Goal: Task Accomplishment & Management: Complete application form

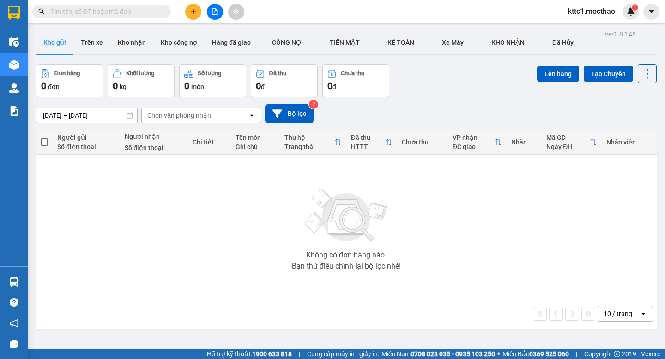
click at [575, 12] on span "kttc1.mocthao" at bounding box center [592, 12] width 62 height 12
click at [575, 25] on span "Đăng xuất" at bounding box center [594, 29] width 45 height 10
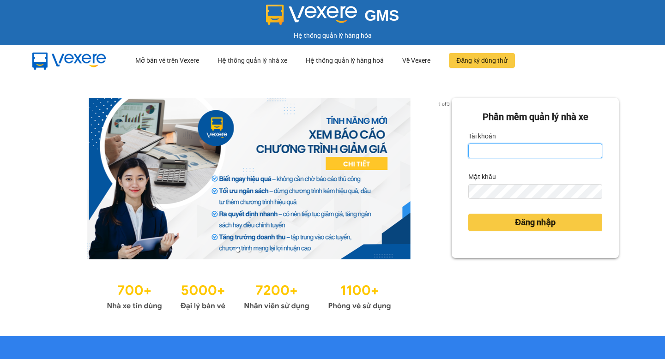
type input "kttc1.mocthao"
click at [532, 159] on form "Phần mềm quản lý nhà xe Tài khoản kttc1.mocthao Mật khẩu Đăng nhập" at bounding box center [535, 178] width 134 height 136
click at [525, 151] on input "kttc1.mocthao" at bounding box center [535, 151] width 134 height 15
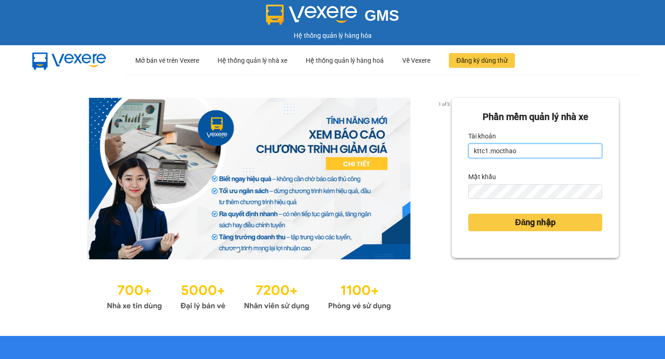
click at [525, 151] on input "kttc1.mocthao" at bounding box center [535, 151] width 134 height 15
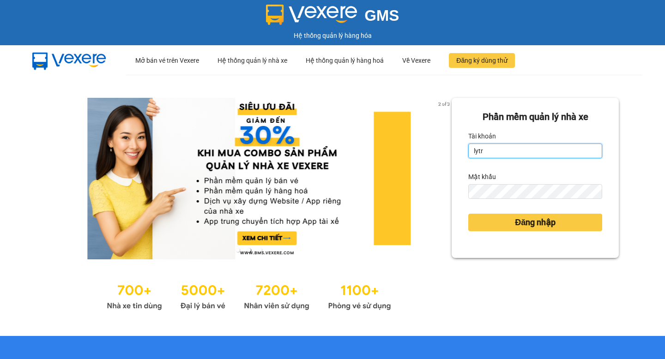
type input "lytran.vxr"
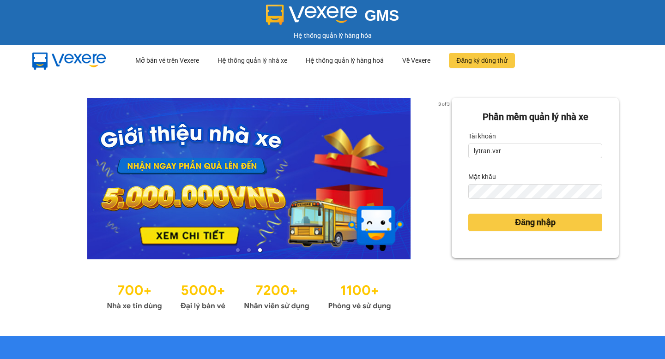
click at [523, 233] on div "Đăng nhập" at bounding box center [535, 222] width 134 height 25
click at [517, 229] on button "Đăng nhập" at bounding box center [535, 223] width 134 height 18
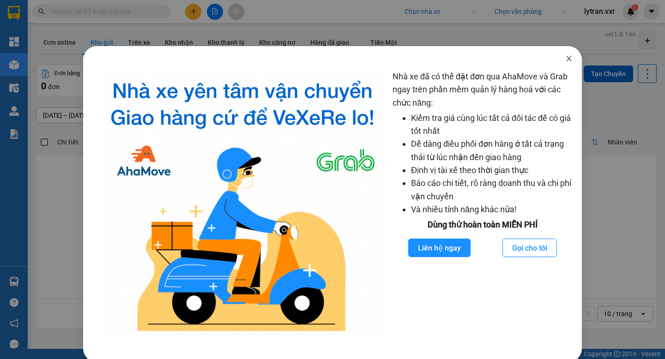
click at [573, 59] on span "Close" at bounding box center [569, 59] width 26 height 26
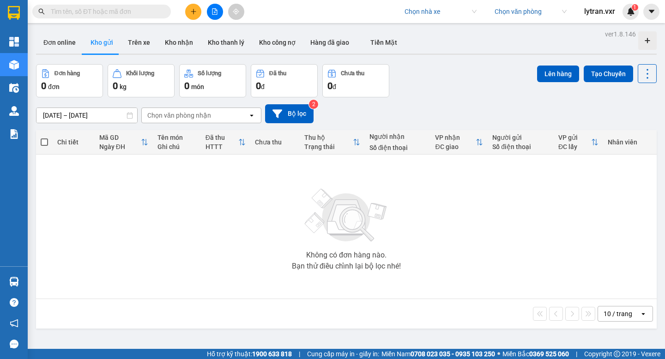
click at [429, 17] on input "search" at bounding box center [437, 12] width 66 height 14
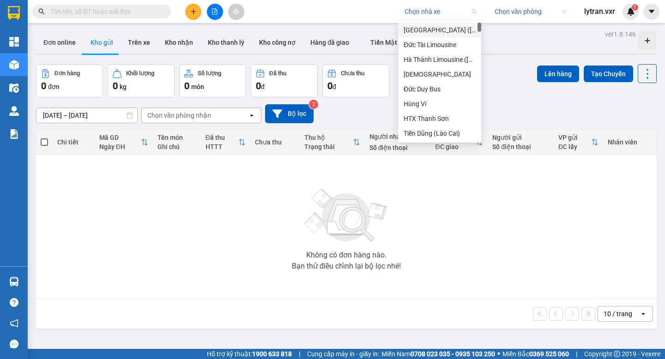
type input "m"
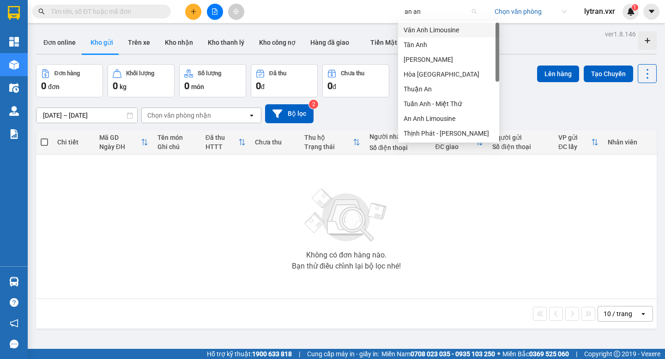
type input "an anh"
click at [443, 105] on div "An Anh Limousine" at bounding box center [449, 104] width 90 height 10
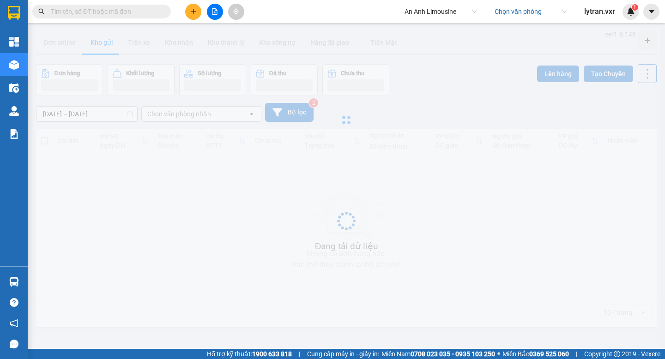
click at [142, 18] on div "Kết quả tìm kiếm ( 0 ) Bộ lọc No Data" at bounding box center [90, 12] width 180 height 16
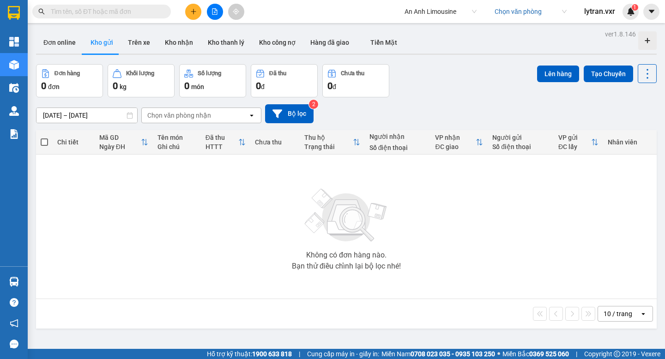
click at [115, 13] on input "text" at bounding box center [105, 11] width 109 height 10
paste input "VP951010250003"
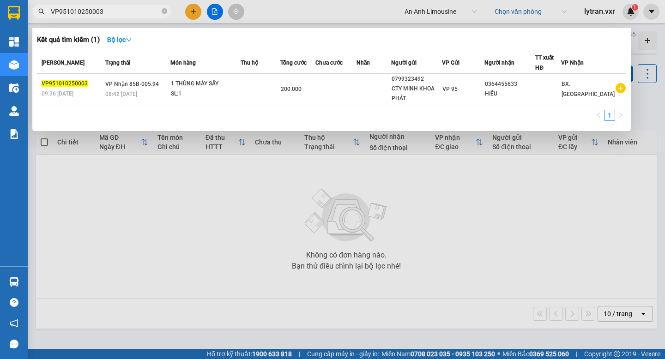
type input "VP951010250003"
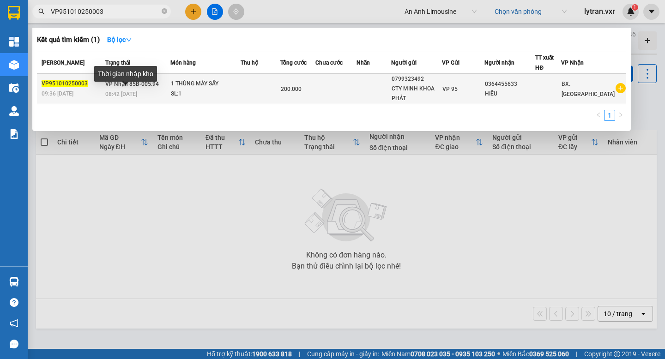
click at [122, 95] on span "08:42 - 11/10" at bounding box center [121, 94] width 32 height 6
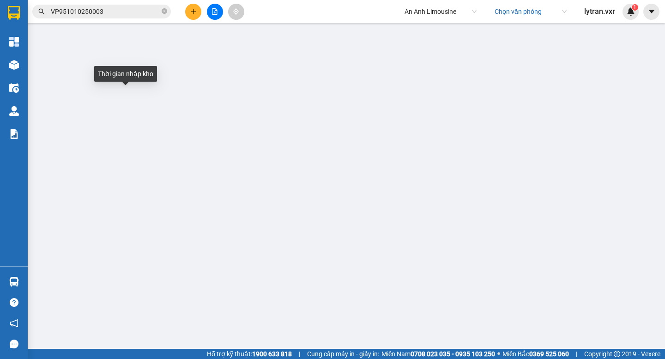
type input "0799323492"
type input "CTY MINH KHOA PHÁT"
type input "0364455633"
type input "HIẾU"
type input "0"
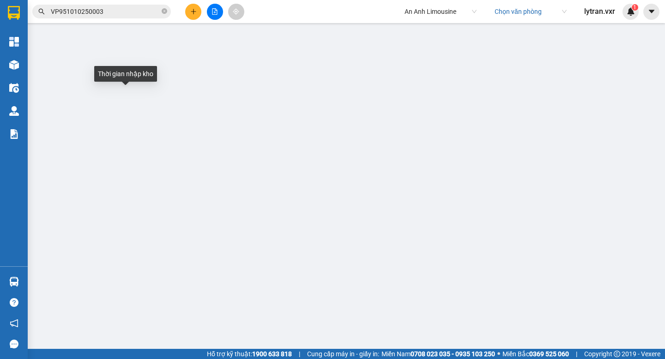
type input "200.000"
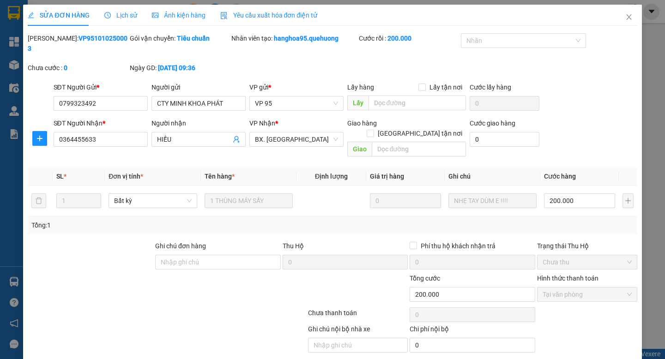
click at [123, 15] on span "Lịch sử" at bounding box center [120, 15] width 33 height 7
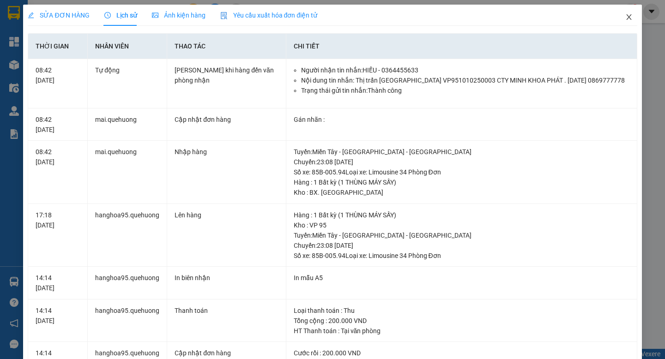
click at [623, 18] on span "Close" at bounding box center [629, 18] width 26 height 26
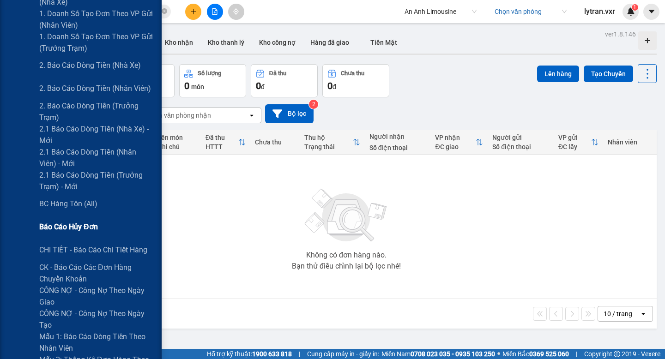
scroll to position [162, 0]
click at [93, 243] on span "CHI TIẾT - Báo cáo chi tiết hàng" at bounding box center [94, 249] width 110 height 12
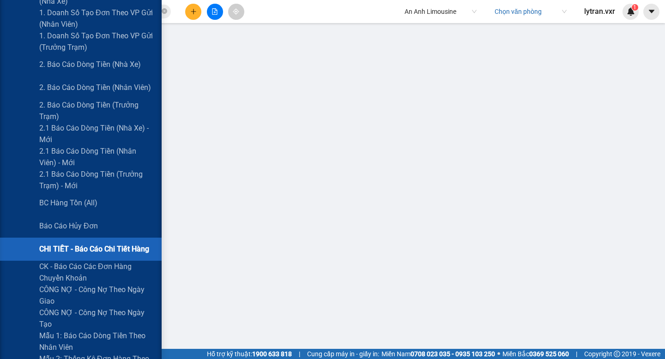
click at [102, 247] on span "CHI TIẾT - Báo cáo chi tiết hàng" at bounding box center [94, 249] width 110 height 12
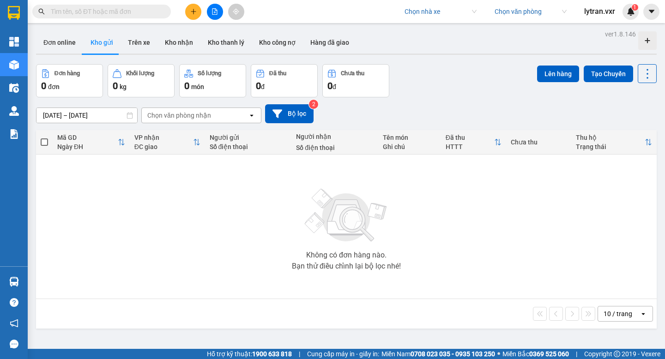
click at [422, 13] on input "search" at bounding box center [437, 12] width 66 height 14
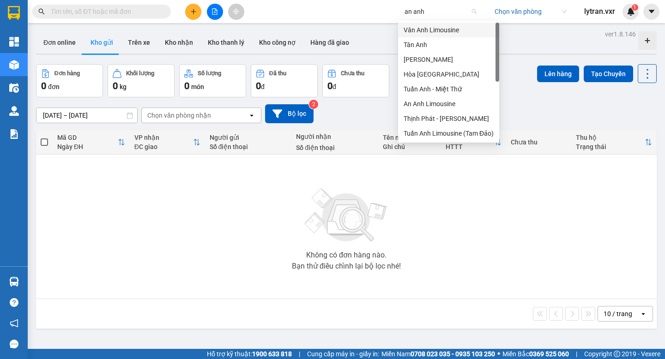
type input "an anh l"
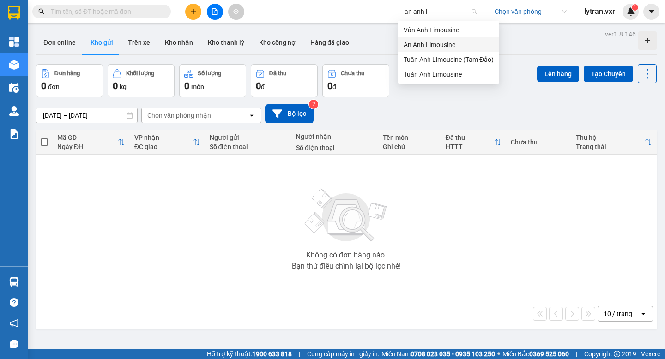
click at [421, 44] on div "An Anh Limousine" at bounding box center [449, 45] width 90 height 10
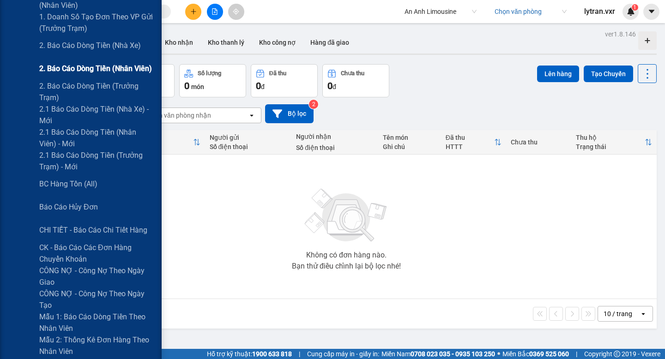
scroll to position [203, 0]
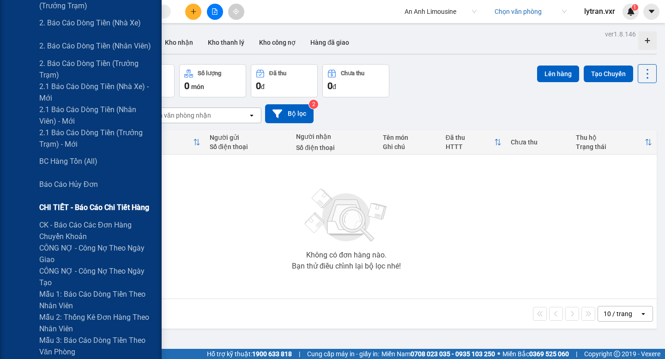
click at [86, 203] on span "CHI TIẾT - Báo cáo chi tiết hàng" at bounding box center [94, 208] width 110 height 12
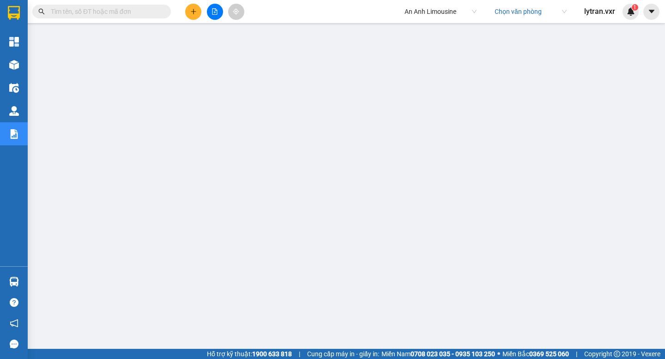
click at [138, 13] on input "text" at bounding box center [105, 11] width 109 height 10
paste input "VP951010250003"
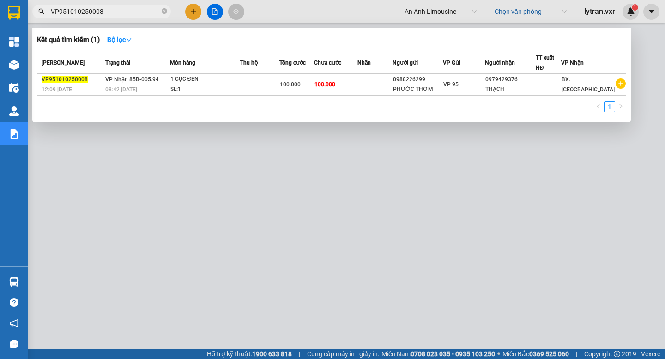
click at [245, 201] on div at bounding box center [332, 179] width 665 height 359
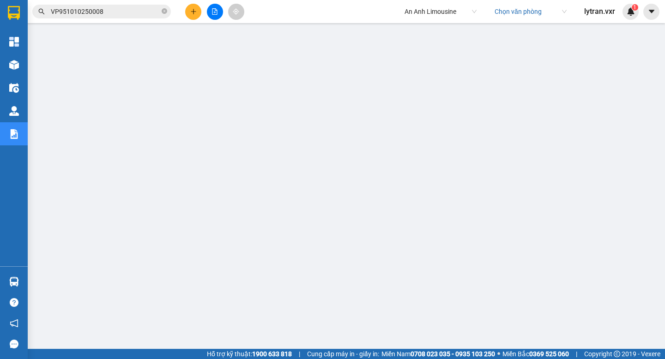
click at [125, 10] on input "VP951010250008" at bounding box center [105, 11] width 109 height 10
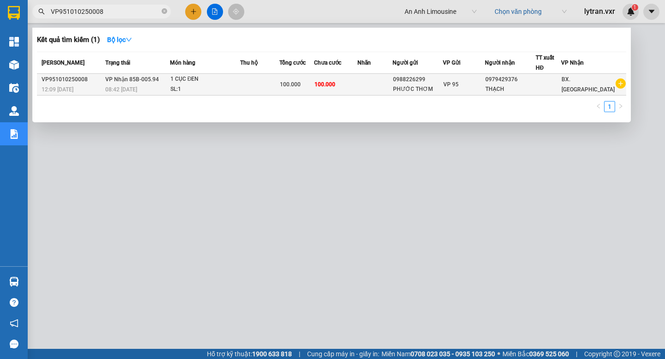
type input "VP951010250008"
click at [186, 80] on div "1 CỤC ĐEN" at bounding box center [204, 79] width 69 height 10
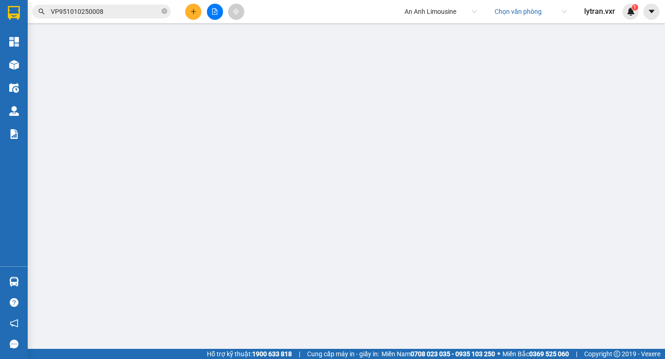
type input "0988226299"
type input "PHƯỚC THƠM"
type input "0979429376"
type input "THẠCH"
type input "0"
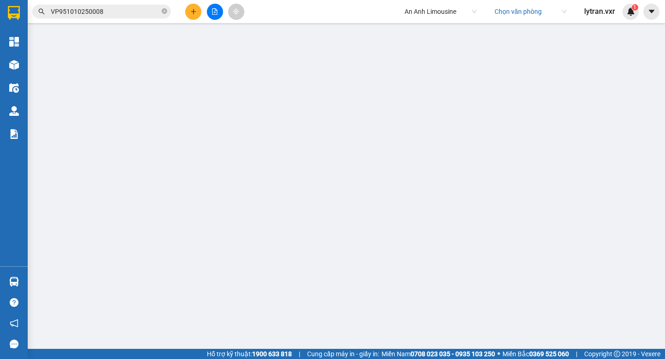
type input "100.000"
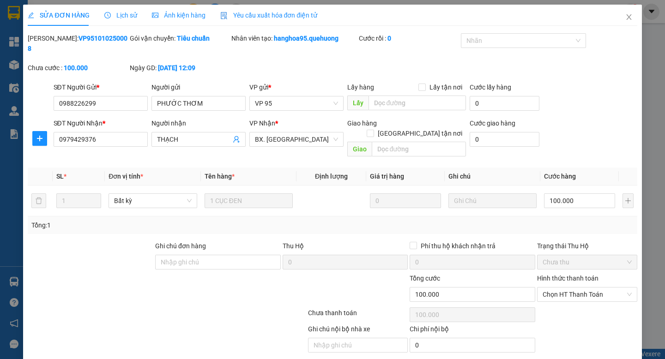
click at [111, 13] on span "Lịch sử" at bounding box center [120, 15] width 33 height 7
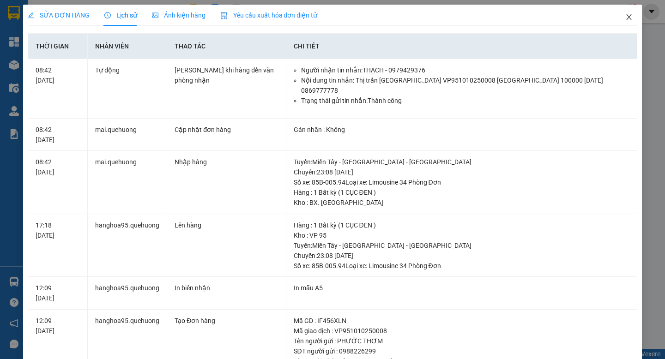
click at [629, 14] on icon "close" at bounding box center [628, 16] width 7 height 7
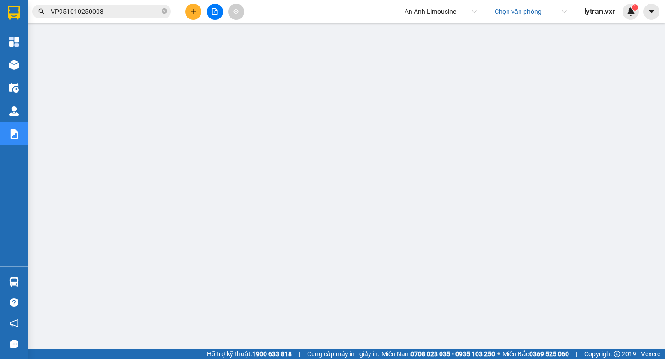
scroll to position [99, 0]
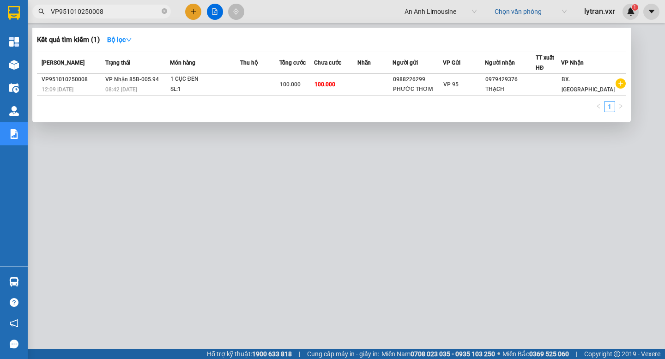
click at [114, 15] on input "VP951010250008" at bounding box center [105, 11] width 109 height 10
click at [53, 197] on div at bounding box center [332, 179] width 665 height 359
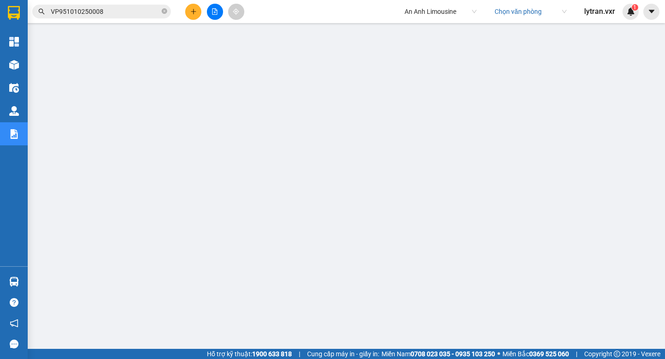
scroll to position [0, 0]
click at [112, 16] on input "VP951010250008" at bounding box center [105, 11] width 109 height 10
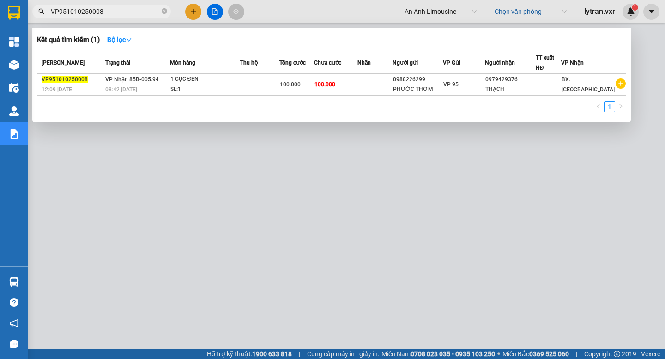
click at [292, 129] on div at bounding box center [332, 179] width 665 height 359
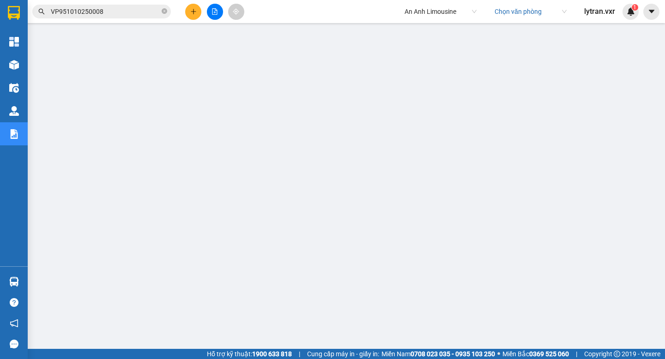
click at [109, 13] on input "VP951010250008" at bounding box center [105, 11] width 109 height 10
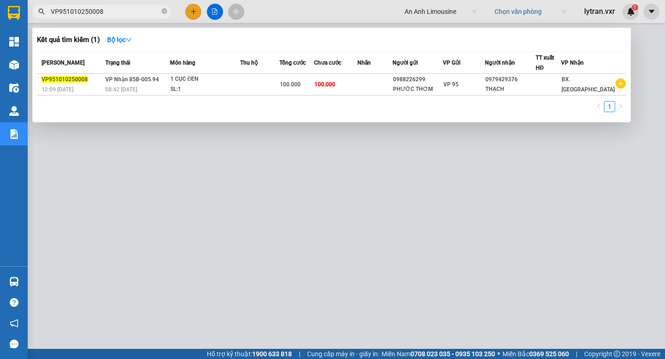
click at [109, 13] on input "VP951010250008" at bounding box center [105, 11] width 109 height 10
click at [115, 14] on input "VP951010250008" at bounding box center [105, 11] width 109 height 10
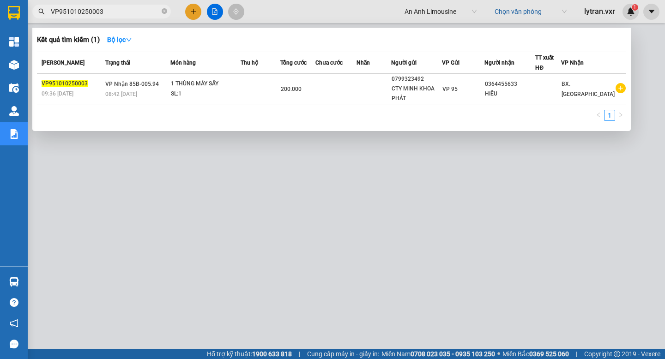
click at [290, 136] on div at bounding box center [332, 179] width 665 height 359
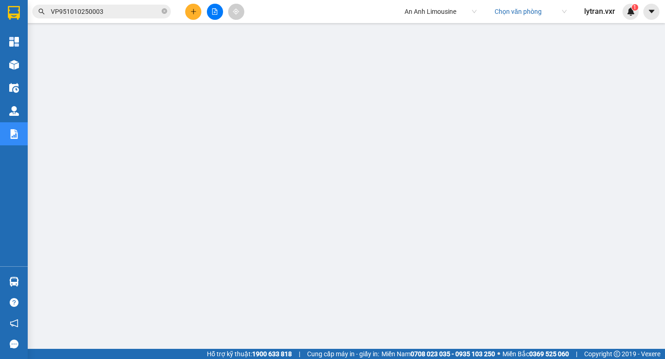
click at [120, 10] on input "VP951010250003" at bounding box center [105, 11] width 109 height 10
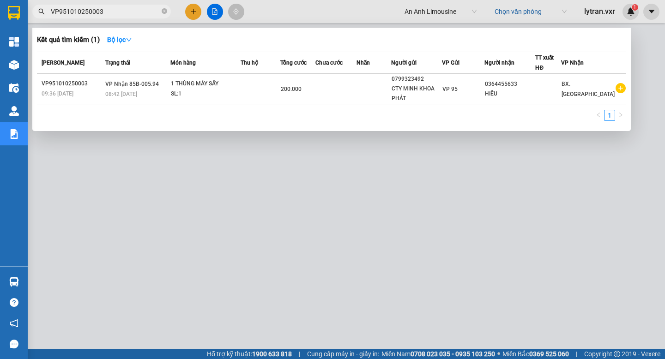
type input "VP951010250003"
click at [160, 174] on div at bounding box center [332, 179] width 665 height 359
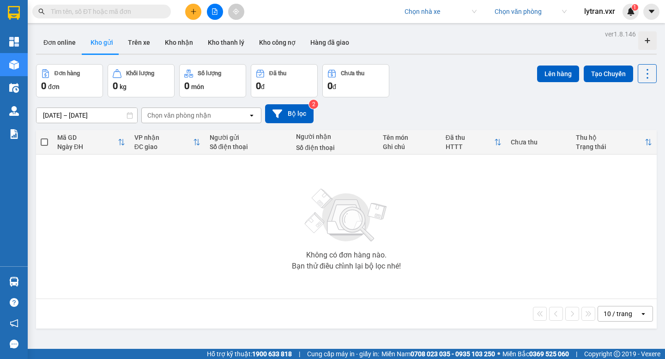
click at [599, 12] on span "lytran.vxr" at bounding box center [600, 12] width 46 height 12
click at [602, 24] on span "Đăng xuất" at bounding box center [610, 29] width 39 height 10
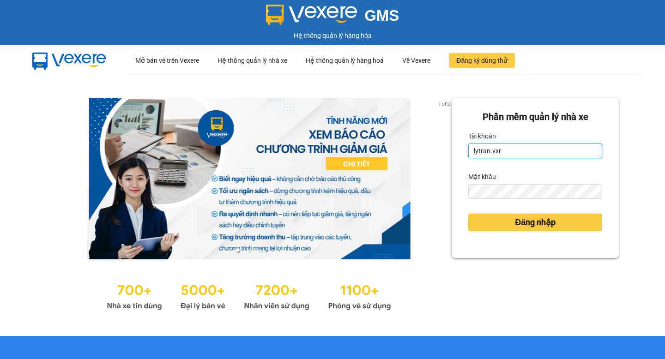
click at [517, 150] on input "lytran.vxr" at bounding box center [535, 151] width 134 height 15
type input "ly.xtl"
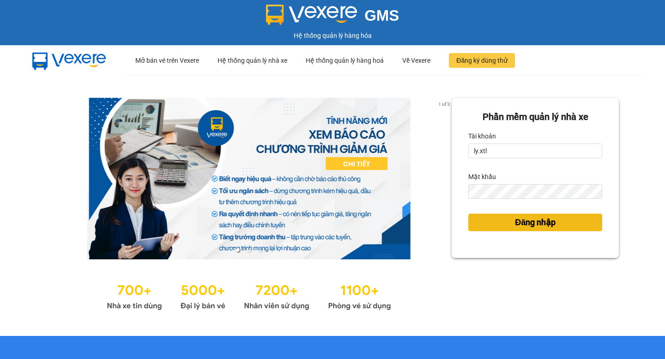
click at [542, 223] on span "Đăng nhập" at bounding box center [535, 222] width 41 height 13
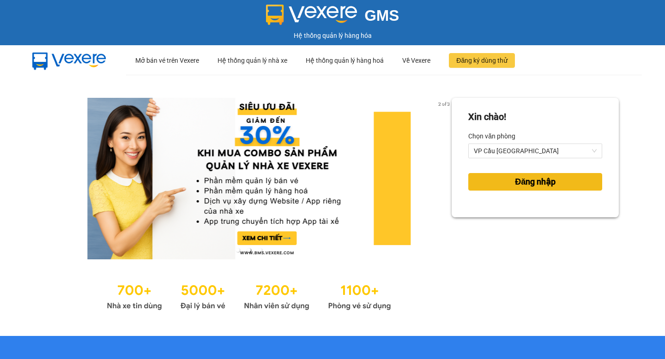
click at [501, 180] on button "Đăng nhập" at bounding box center [535, 182] width 134 height 18
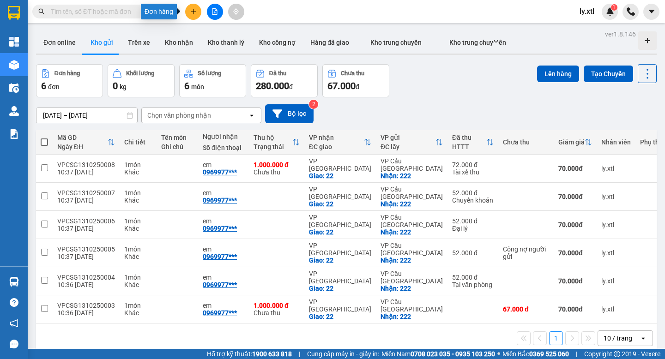
click at [187, 12] on button at bounding box center [193, 12] width 16 height 16
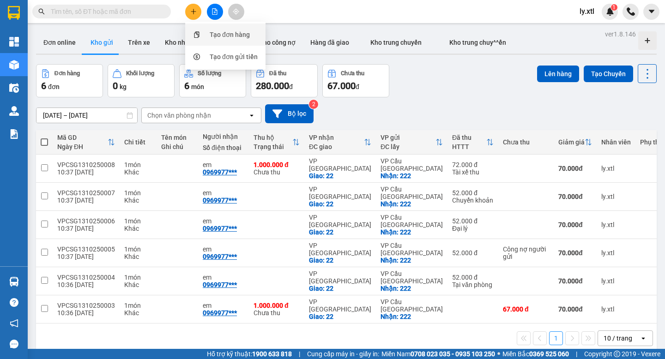
click at [201, 32] on div at bounding box center [197, 35] width 12 height 10
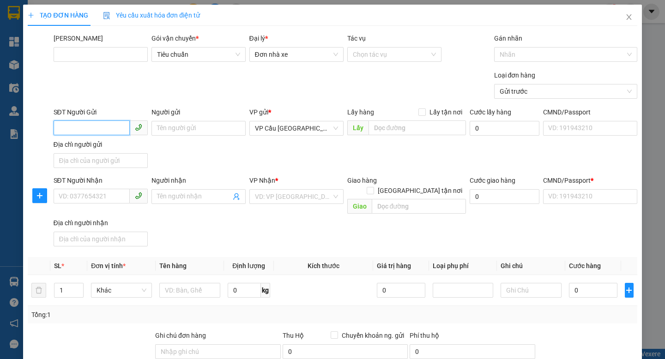
click at [94, 128] on input "SĐT Người Gửi" at bounding box center [92, 128] width 76 height 15
click at [94, 128] on input "058774" at bounding box center [92, 128] width 76 height 15
click at [101, 145] on div "0587747031 - anh" at bounding box center [100, 147] width 83 height 10
type input "0587747031"
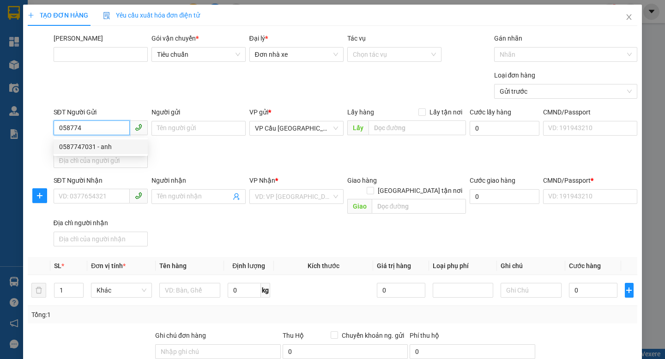
type input "anh"
checkbox input "true"
type input "222"
type input "0969977932"
type input "em"
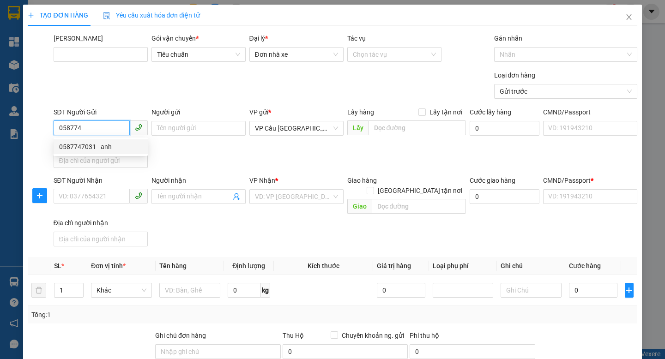
checkbox input "true"
type input "22"
type input "123456789100"
type input "update!!"
type input "1.000.000"
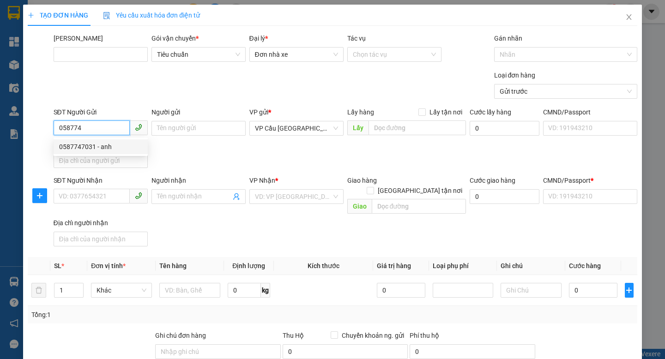
type input "10.000"
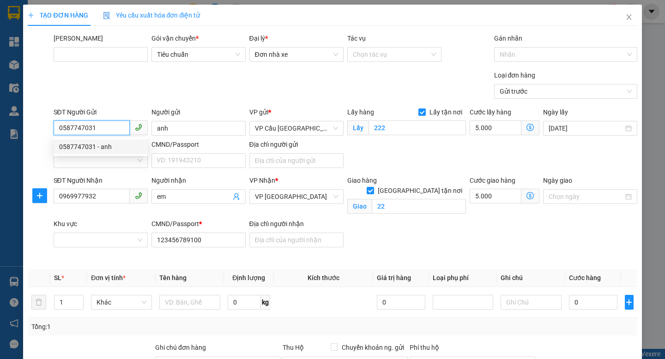
type input "122.000"
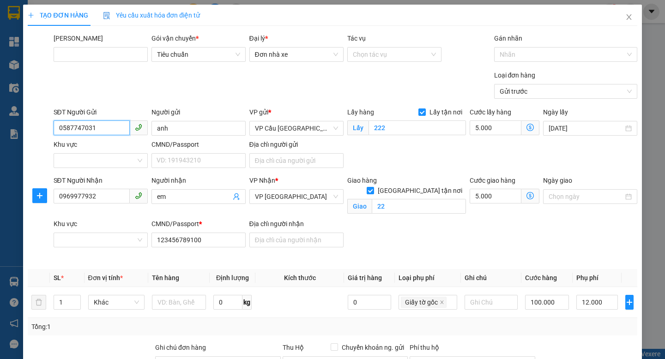
type input "52.000"
type input "70"
type input "52.000"
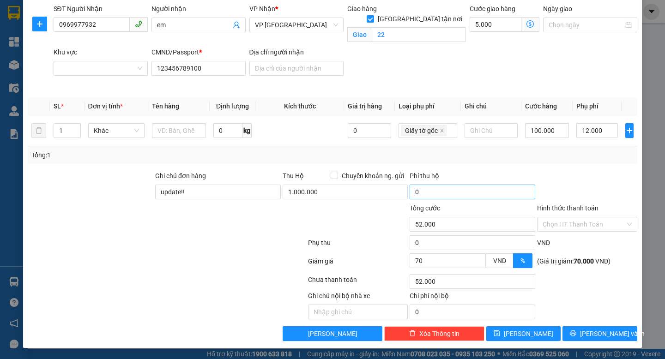
type input "0587747031"
click at [452, 188] on input "0" at bounding box center [473, 192] width 126 height 15
type input "1"
type input "52.001"
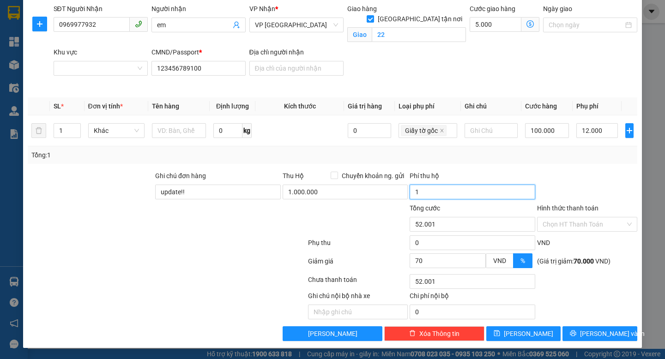
type input "15"
type input "52.015"
click at [553, 175] on div at bounding box center [587, 187] width 102 height 32
type input "15.000"
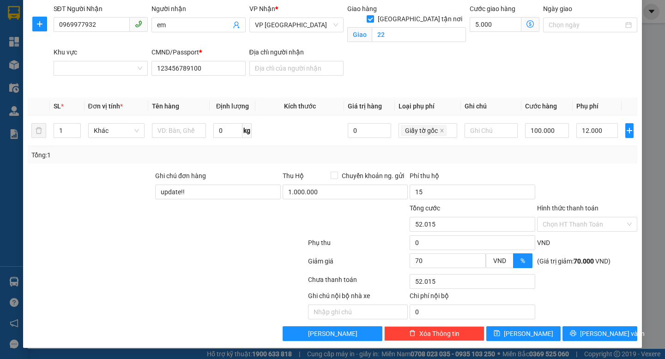
type input "67.000"
click at [567, 227] on input "Hình thức thanh toán" at bounding box center [584, 224] width 83 height 14
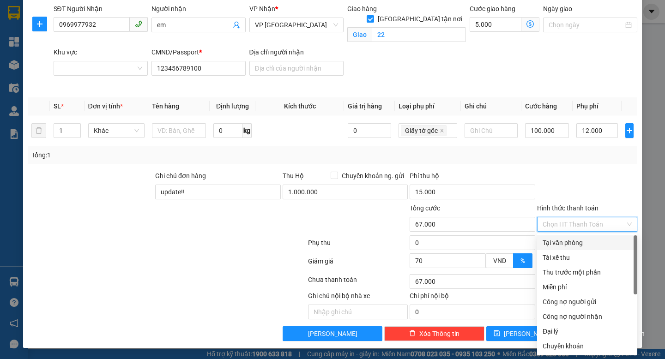
click at [561, 242] on div "Tại văn phòng" at bounding box center [587, 243] width 89 height 10
type input "0"
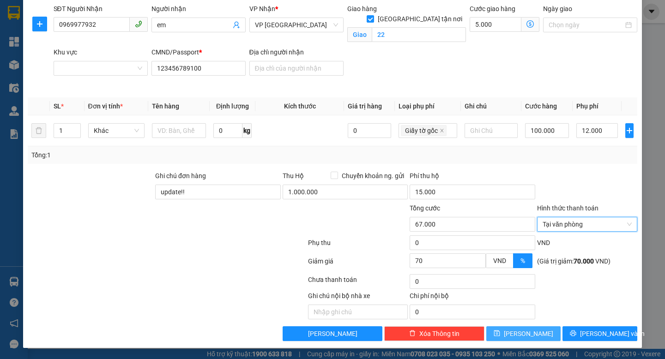
click at [500, 333] on icon "save" at bounding box center [497, 333] width 6 height 6
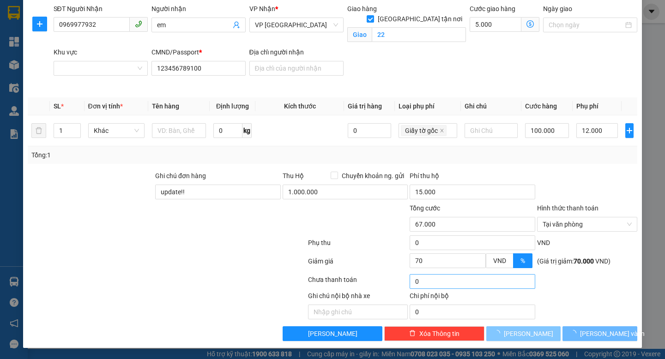
checkbox input "false"
type input "0"
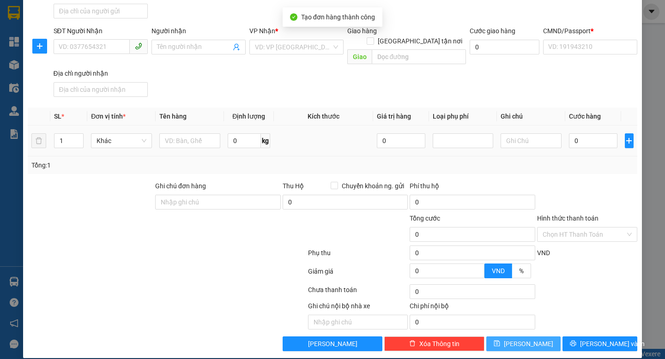
scroll to position [0, 0]
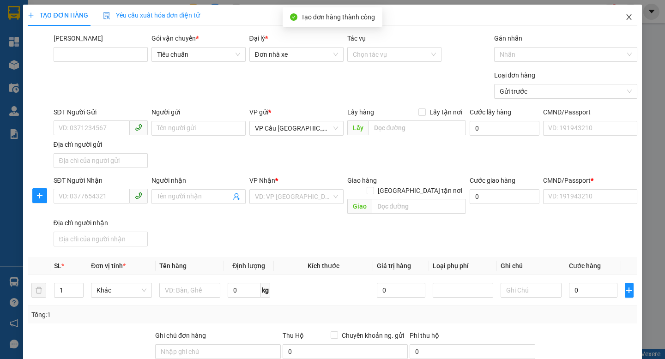
click at [629, 18] on icon "close" at bounding box center [628, 17] width 5 height 6
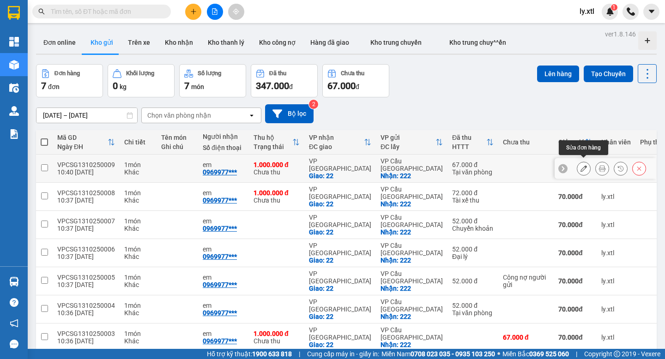
click at [581, 168] on icon at bounding box center [583, 168] width 6 height 6
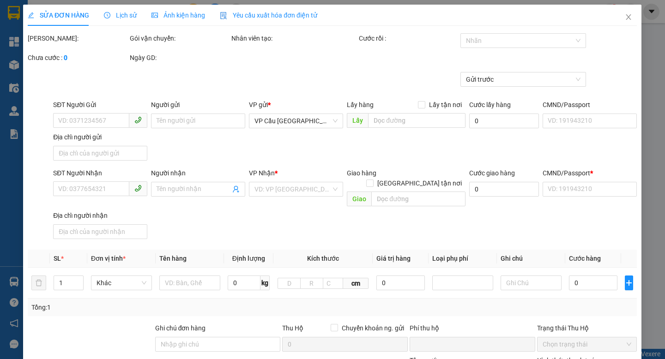
type input "0587747031"
type input "anh"
checkbox input "true"
type input "222"
type input "5.000"
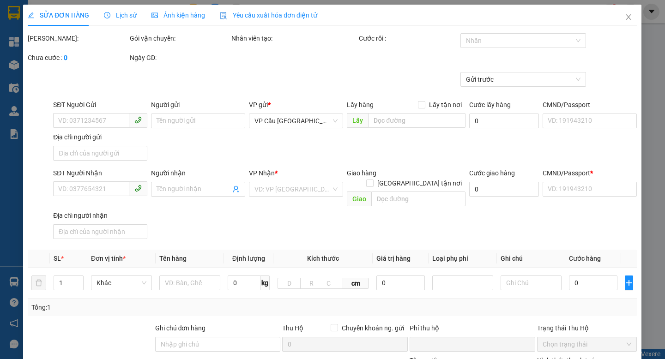
type input "0969977932"
type input "em"
checkbox input "true"
type input "22"
type input "123456789100"
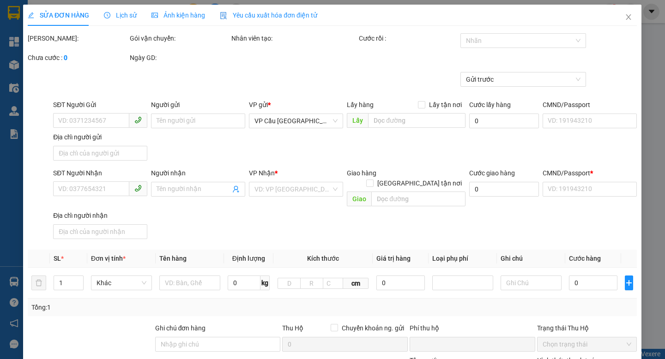
type input "update!!"
type input "67.000"
type input "70"
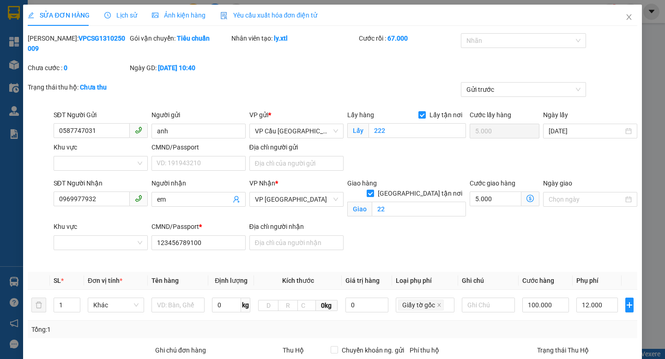
click at [257, 13] on span "Yêu cầu xuất hóa đơn điện tử" at bounding box center [268, 15] width 97 height 7
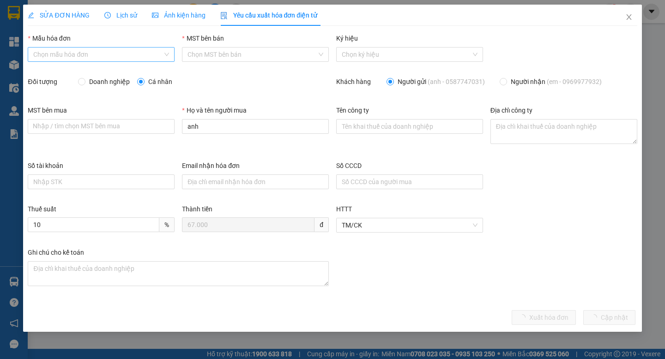
click at [78, 54] on input "Mẫu hóa đơn" at bounding box center [97, 55] width 129 height 14
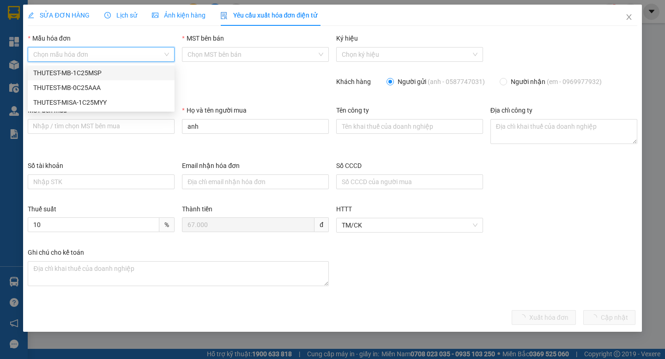
click at [88, 69] on div "THUTEST-MB-1C25MSP" at bounding box center [101, 73] width 136 height 10
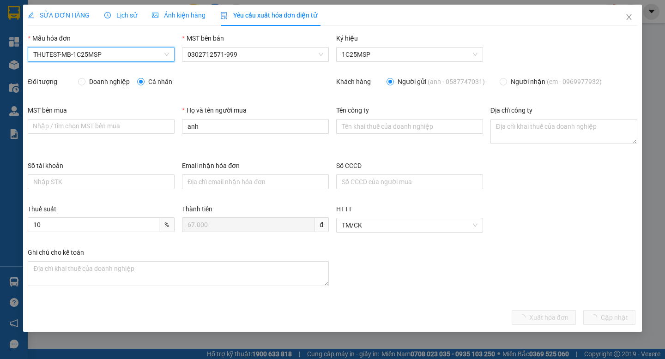
type input "12354567850"
type input "Khách lẻ"
type input "Công ty CP DM"
type textarea "[STREET_ADDRESS]"
type input "99999999999"
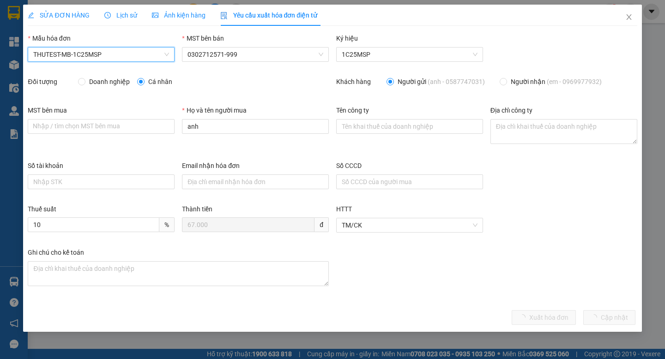
type input "[EMAIL_ADDRESS][DOMAIN_NAME]"
type input "121212345435"
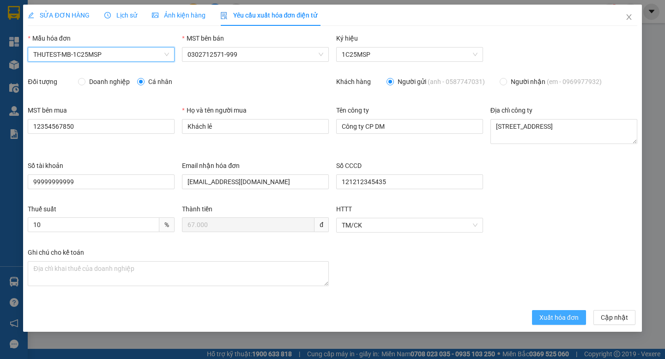
click at [566, 318] on span "Xuất hóa đơn" at bounding box center [558, 318] width 39 height 10
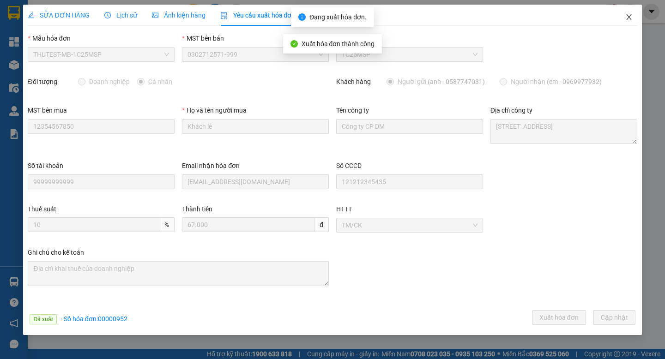
click at [631, 14] on icon "close" at bounding box center [628, 16] width 7 height 7
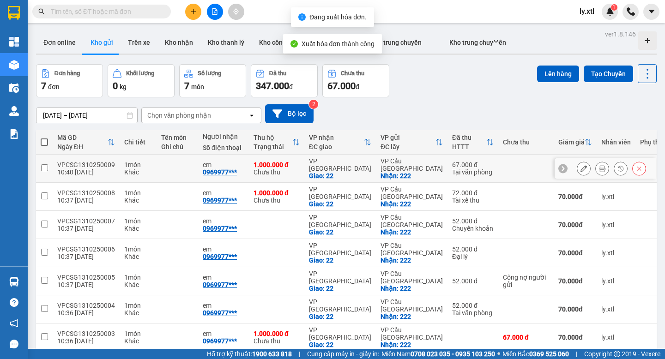
click at [171, 167] on td at bounding box center [178, 169] width 42 height 28
checkbox input "true"
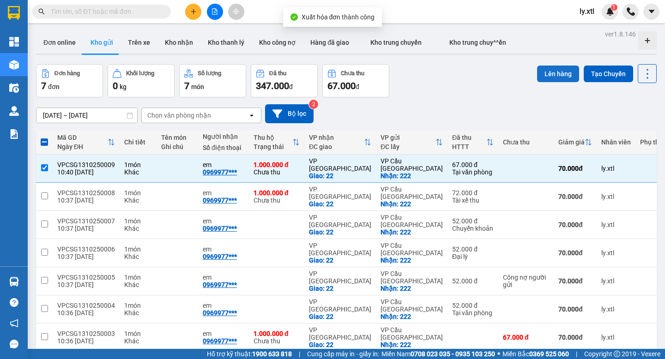
click at [554, 76] on button "Lên hàng" at bounding box center [558, 74] width 42 height 17
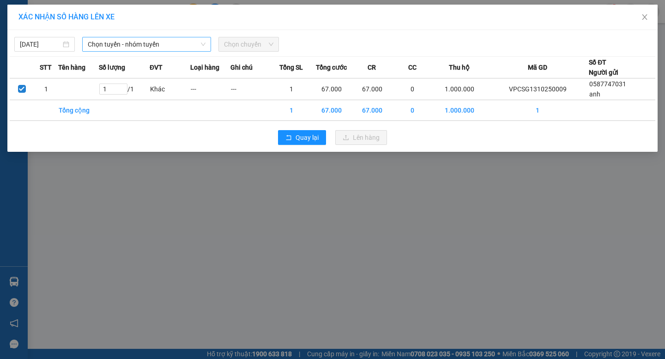
click at [134, 45] on span "Chọn tuyến - nhóm tuyến" at bounding box center [147, 44] width 118 height 14
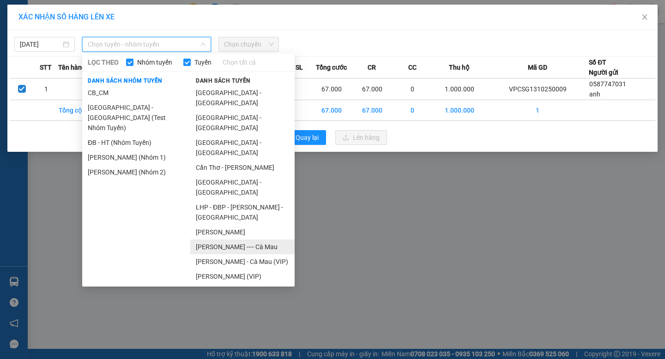
click at [226, 240] on li "[PERSON_NAME] ---- Cà Mau" at bounding box center [242, 247] width 104 height 15
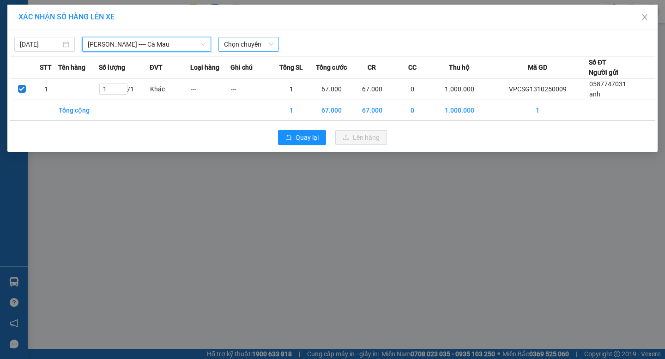
click at [255, 42] on span "Chọn chuyến" at bounding box center [248, 44] width 49 height 14
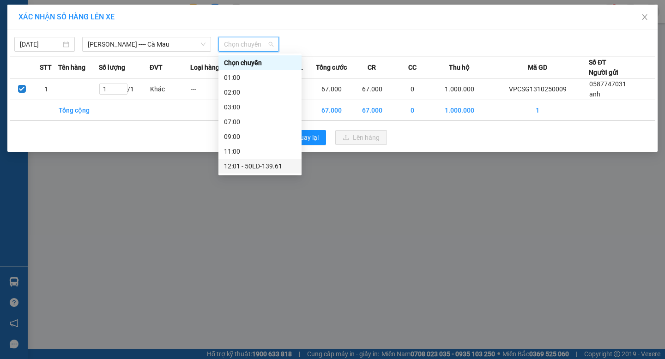
click at [265, 168] on div "12:01 - 50LD-139.61" at bounding box center [260, 166] width 72 height 10
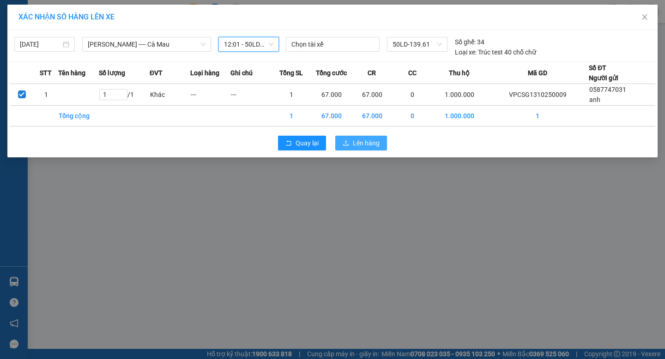
click at [353, 147] on span "Lên hàng" at bounding box center [366, 143] width 27 height 10
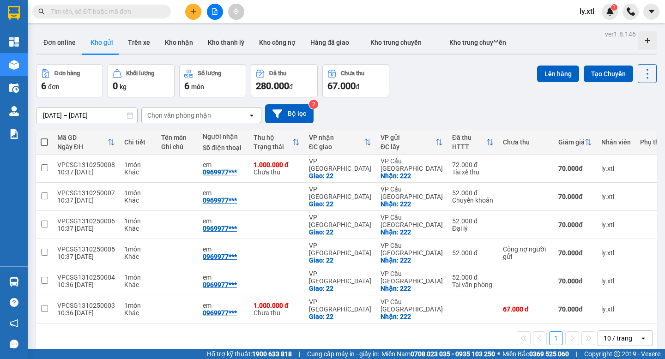
click at [199, 15] on button at bounding box center [193, 12] width 16 height 16
click at [204, 29] on div "Tạo đơn hàng" at bounding box center [225, 35] width 69 height 18
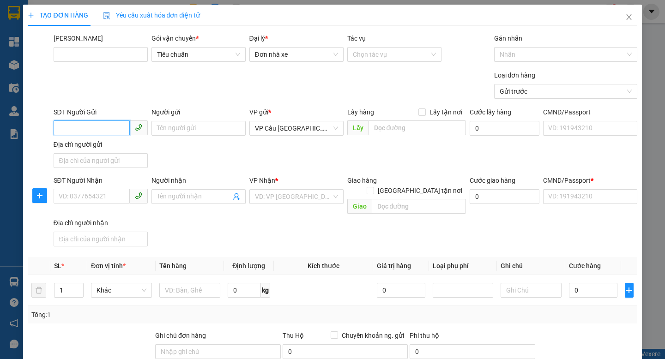
click at [97, 126] on input "SĐT Người Gửi" at bounding box center [92, 128] width 76 height 15
click at [97, 126] on input "058774" at bounding box center [92, 128] width 76 height 15
click at [115, 147] on div "0587747031 - anh" at bounding box center [100, 147] width 83 height 10
type input "0587747031"
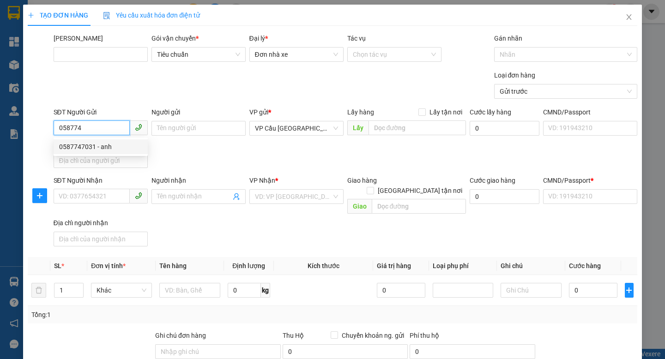
type input "anh"
checkbox input "true"
type input "222"
type input "0969977932"
type input "em"
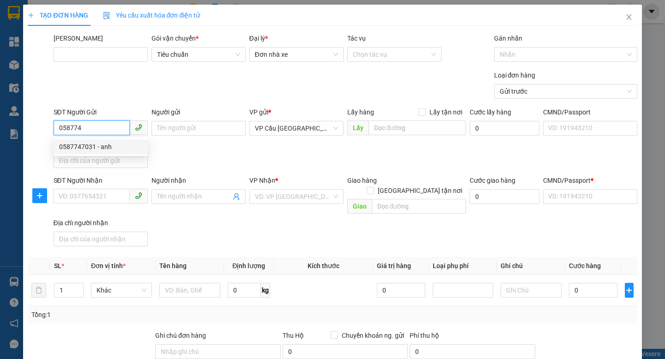
checkbox input "true"
type input "22"
type input "123456789100"
type input "update!!"
type input "1.000.000"
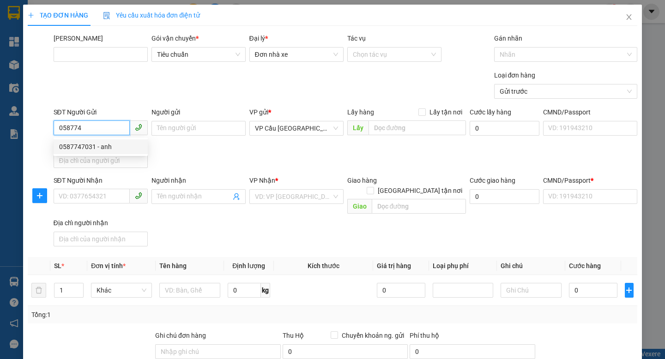
type input "10.000"
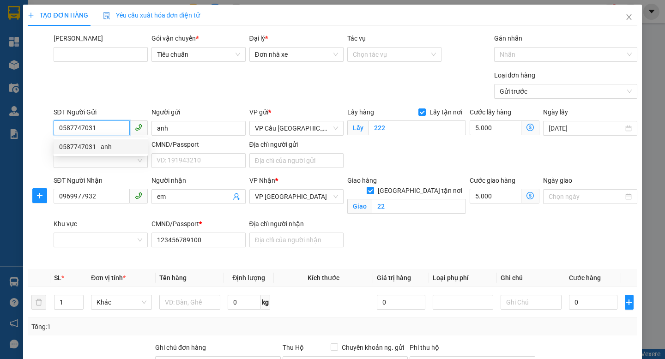
type input "122.000"
type input "52.000"
type input "70"
type input "52.000"
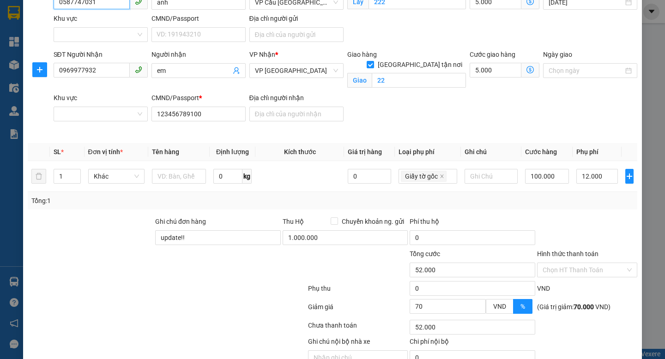
scroll to position [172, 0]
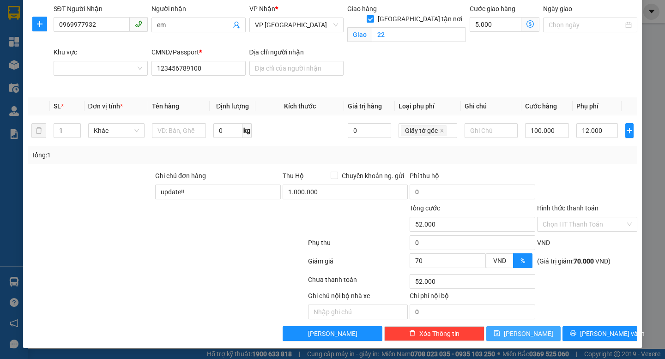
type input "0587747031"
click at [526, 330] on span "[PERSON_NAME]" at bounding box center [528, 334] width 49 height 10
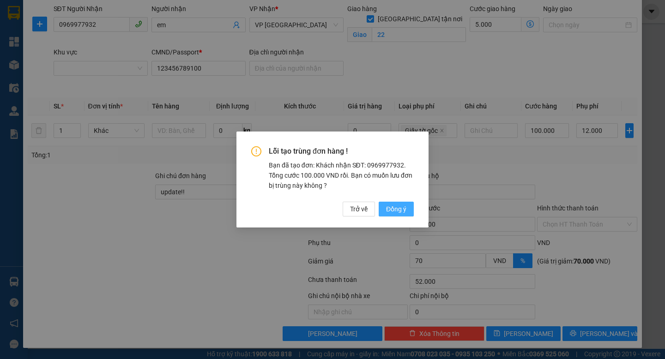
click at [401, 211] on span "Đồng ý" at bounding box center [396, 209] width 20 height 10
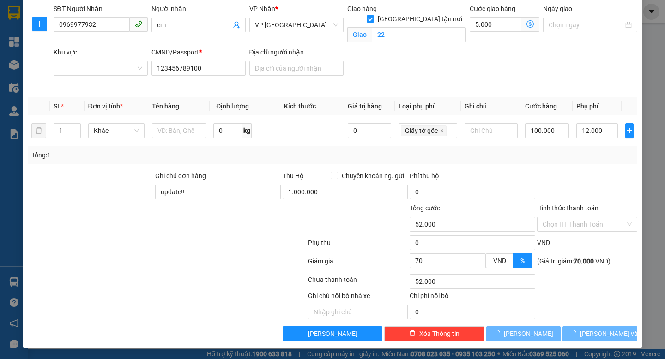
checkbox input "false"
type input "0"
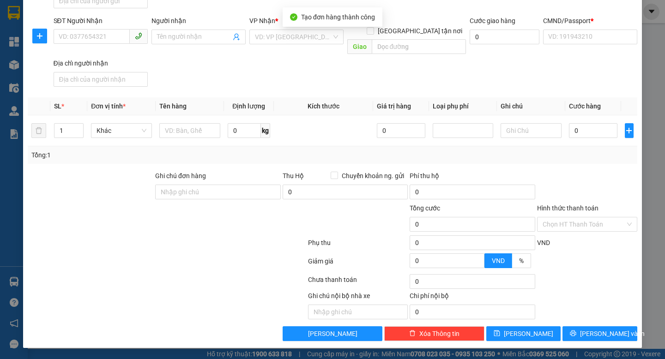
scroll to position [0, 0]
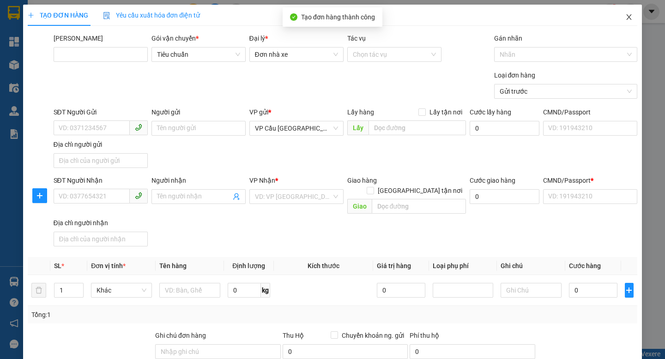
click at [622, 13] on span "Close" at bounding box center [629, 18] width 26 height 26
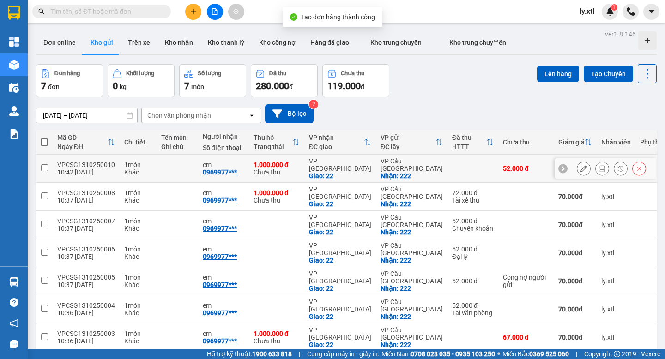
click at [157, 165] on td "1 món Khác" at bounding box center [138, 169] width 37 height 28
checkbox input "true"
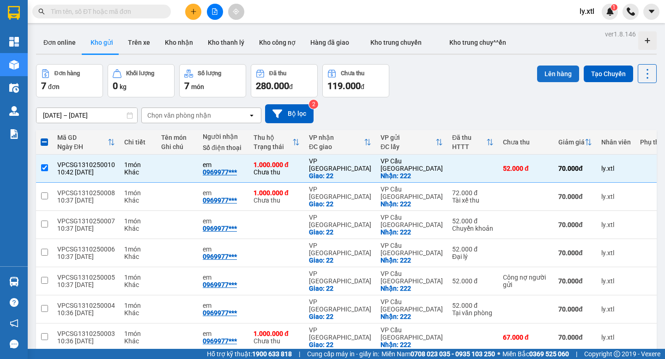
click at [549, 79] on button "Lên hàng" at bounding box center [558, 74] width 42 height 17
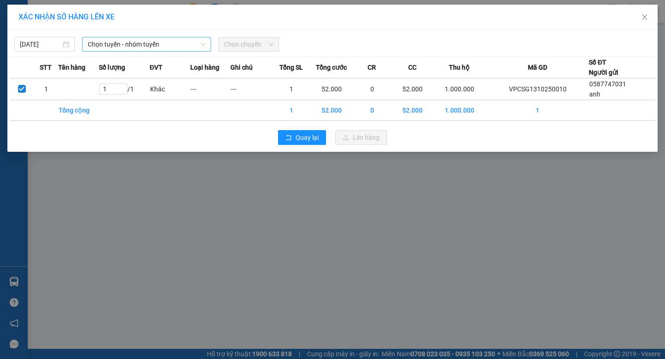
click at [169, 46] on span "Chọn tuyến - nhóm tuyến" at bounding box center [147, 44] width 118 height 14
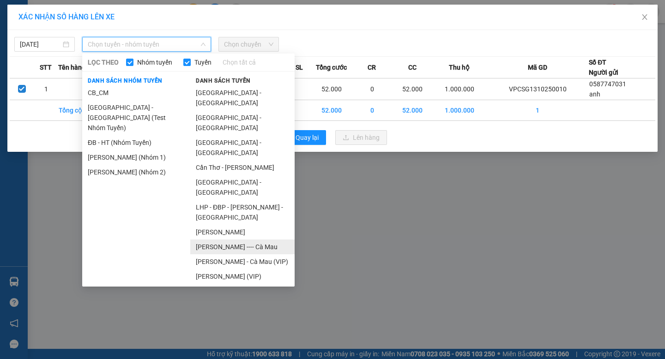
click at [244, 240] on li "[PERSON_NAME] ---- Cà Mau" at bounding box center [242, 247] width 104 height 15
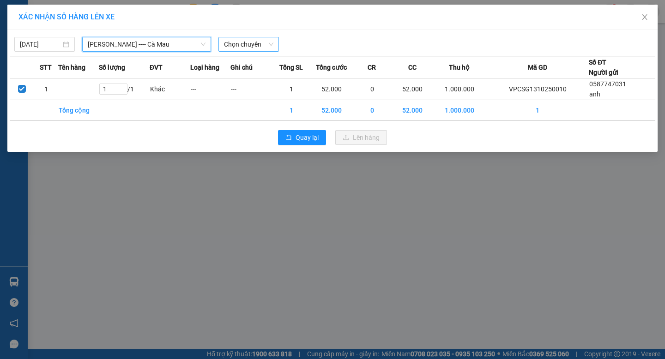
click at [235, 43] on span "Chọn chuyến" at bounding box center [248, 44] width 49 height 14
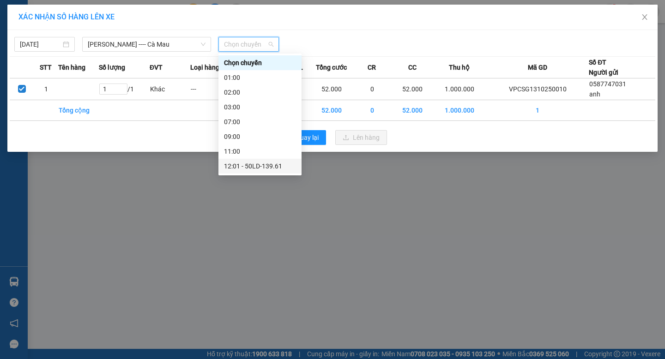
click at [261, 163] on div "12:01 - 50LD-139.61" at bounding box center [260, 166] width 72 height 10
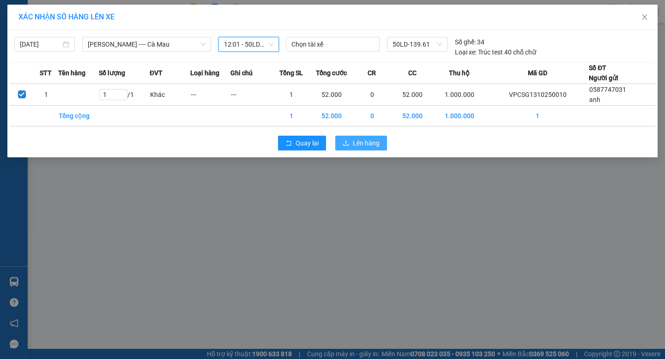
click at [364, 147] on span "Lên hàng" at bounding box center [366, 143] width 27 height 10
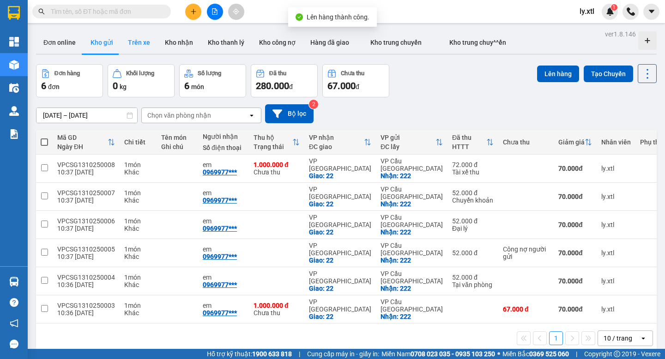
click at [126, 41] on button "Trên xe" at bounding box center [139, 42] width 37 height 22
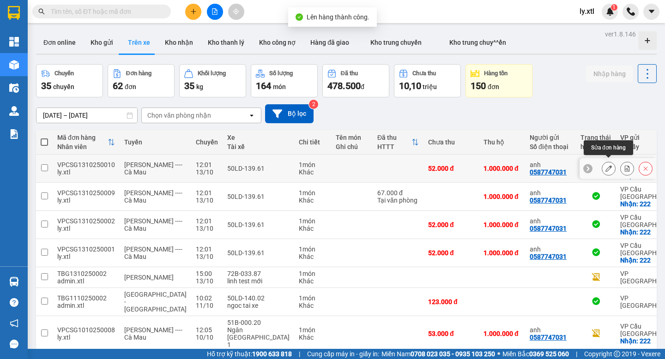
click at [606, 165] on icon at bounding box center [608, 168] width 6 height 6
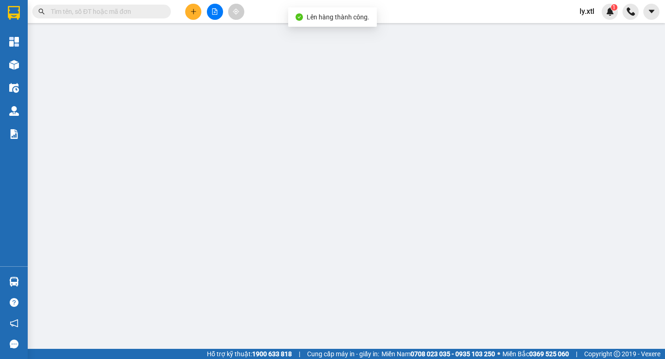
type input "0587747031"
type input "anh"
checkbox input "true"
type input "222"
type input "0969977932"
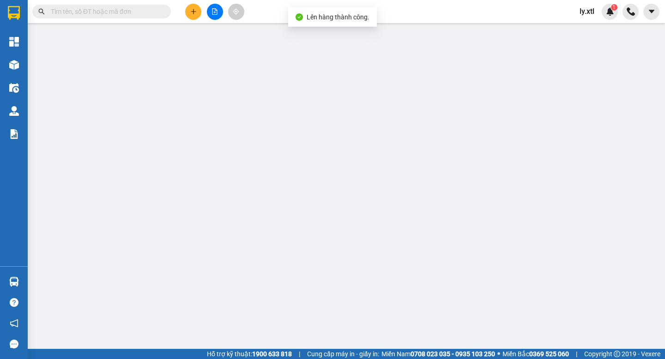
type input "em"
checkbox input "true"
type input "22"
type input "123456789100"
type input "update!!"
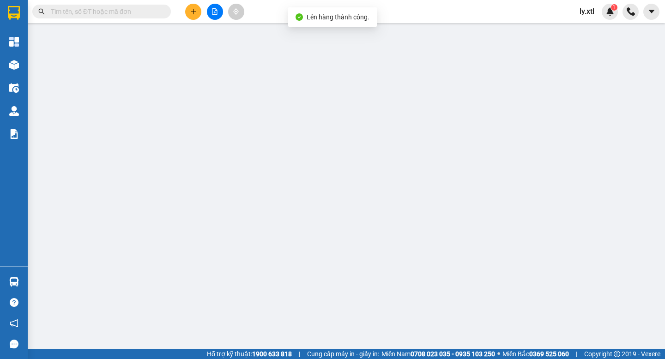
type input "0"
type input "52.000"
type input "70"
type input "52.000"
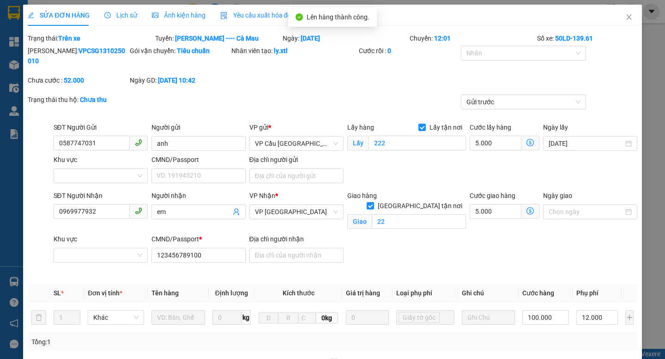
click at [284, 21] on div "Yêu cầu xuất hóa đơn điện tử" at bounding box center [268, 15] width 97 height 21
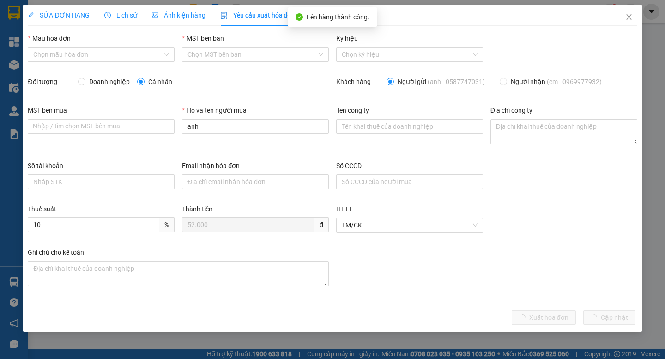
type input "12354567850"
type input "Khách lẻ"
type input "Công ty CP DM"
type textarea "[STREET_ADDRESS]"
type input "99999999999"
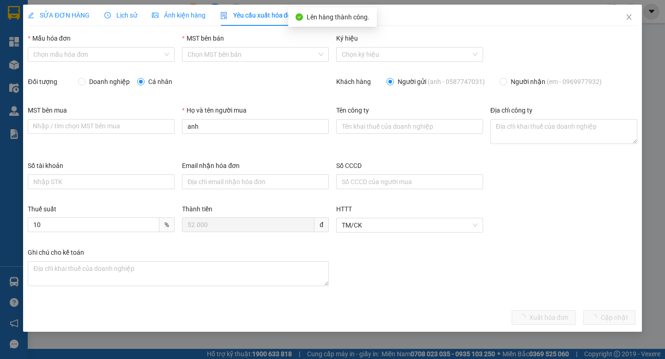
type input "[EMAIL_ADDRESS][DOMAIN_NAME]"
type input "121212345435"
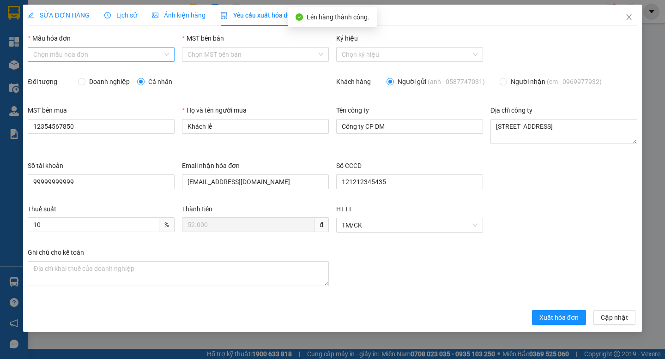
click at [99, 59] on input "Mẫu hóa đơn" at bounding box center [97, 55] width 129 height 14
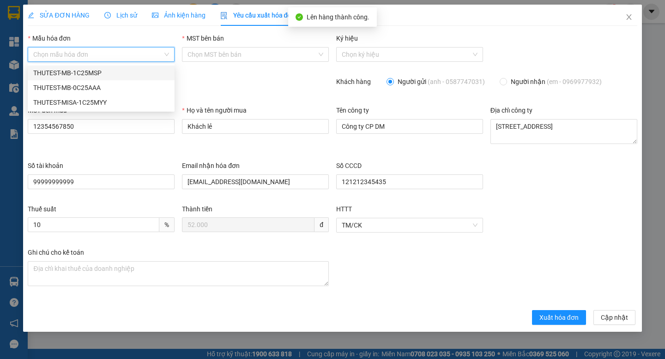
click at [103, 72] on div "THUTEST-MB-1C25MSP" at bounding box center [101, 73] width 136 height 10
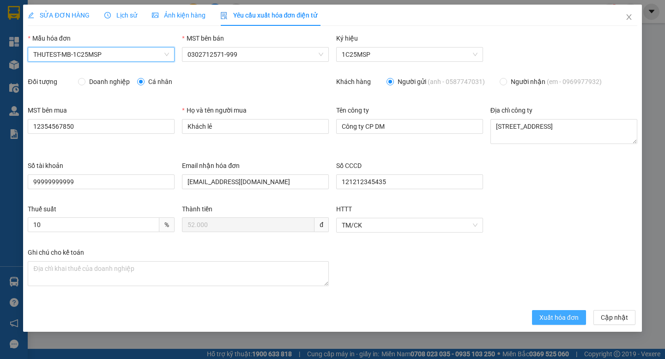
click at [565, 317] on span "Xuất hóa đơn" at bounding box center [558, 318] width 39 height 10
